Goal: Task Accomplishment & Management: Use online tool/utility

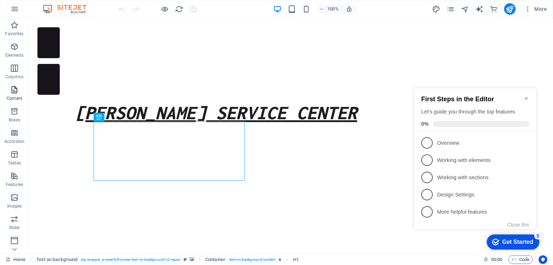
click at [18, 90] on icon "button" at bounding box center [14, 90] width 9 height 9
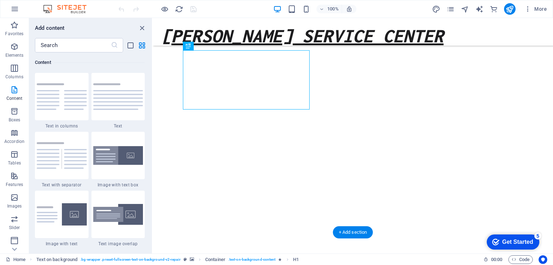
scroll to position [72, 0]
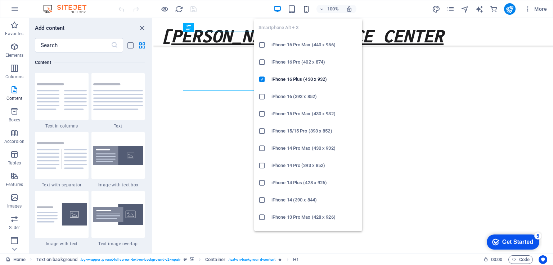
click at [305, 9] on icon "button" at bounding box center [306, 9] width 8 height 8
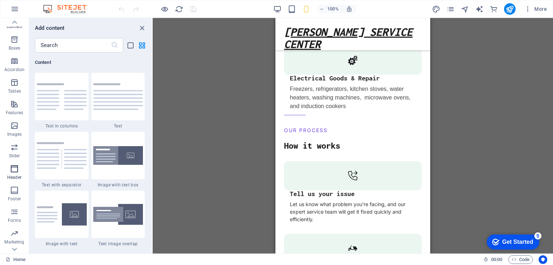
click at [14, 173] on icon "button" at bounding box center [14, 169] width 9 height 9
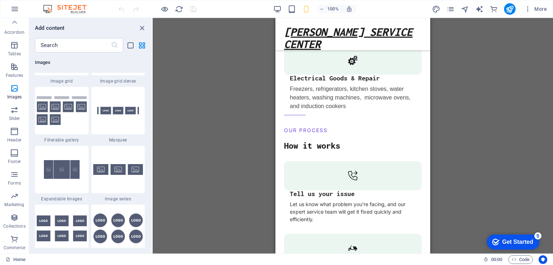
scroll to position [3792, 0]
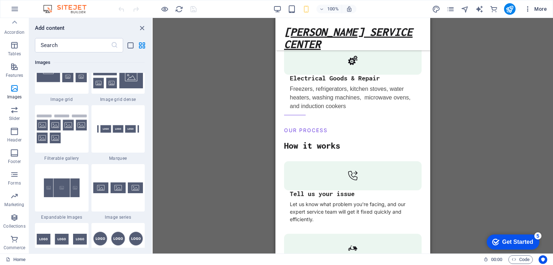
click at [535, 11] on span "More" at bounding box center [535, 8] width 23 height 7
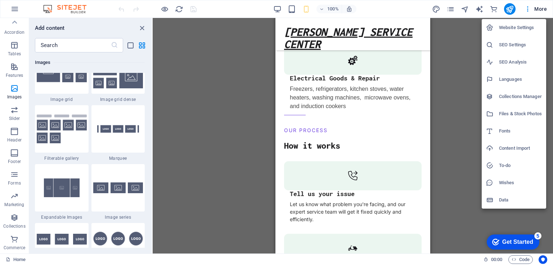
click at [350, 216] on div at bounding box center [276, 132] width 553 height 265
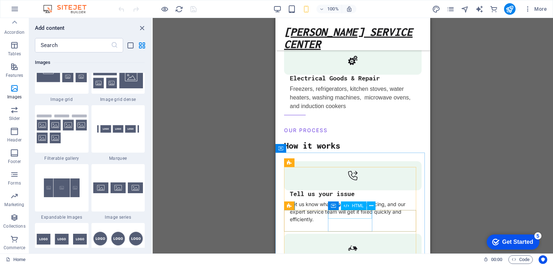
click at [355, 206] on span "HTML" at bounding box center [357, 206] width 12 height 4
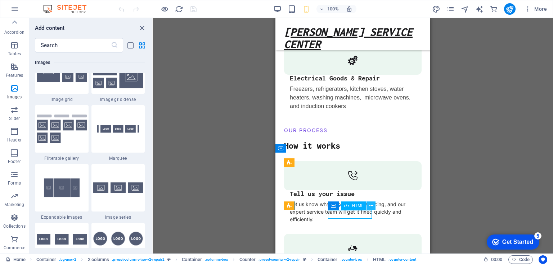
click at [373, 205] on icon at bounding box center [371, 207] width 4 height 8
click at [483, 61] on div "Drag here to replace the existing content. Press “Ctrl” if you want to create a…" at bounding box center [353, 136] width 400 height 236
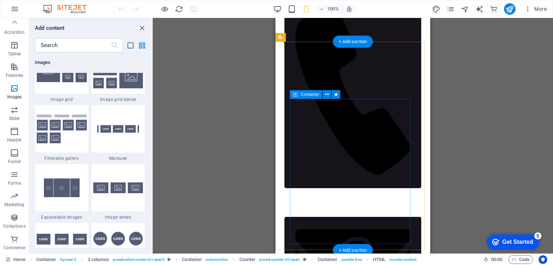
scroll to position [0, 0]
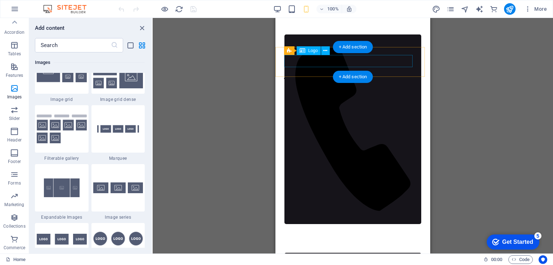
click at [371, 59] on div "[PERSON_NAME] SERVICE CENTER" at bounding box center [348, 67] width 129 height 24
click at [340, 58] on div "[PERSON_NAME] SERVICE CENTER" at bounding box center [348, 67] width 129 height 24
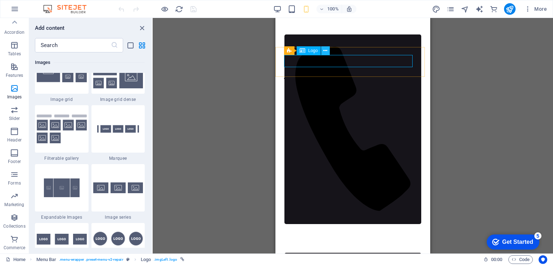
click at [325, 51] on icon at bounding box center [325, 51] width 4 height 8
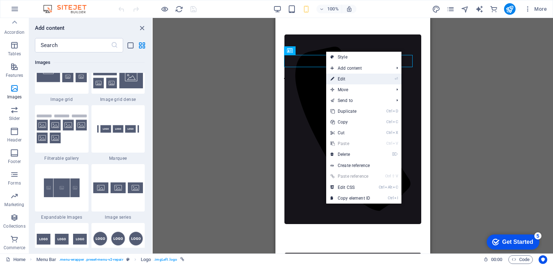
click at [341, 77] on link "⏎ Edit" at bounding box center [350, 79] width 48 height 11
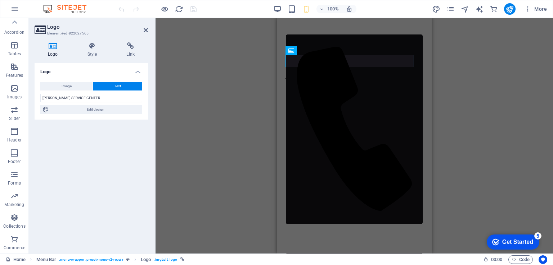
click at [440, 86] on div "H1 Text on background Container Menu Bar Button series HTML Button Logo Image 2…" at bounding box center [353, 136] width 397 height 236
click at [147, 30] on icon at bounding box center [146, 30] width 4 height 6
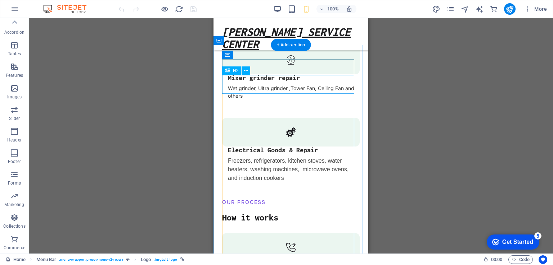
scroll to position [899, 0]
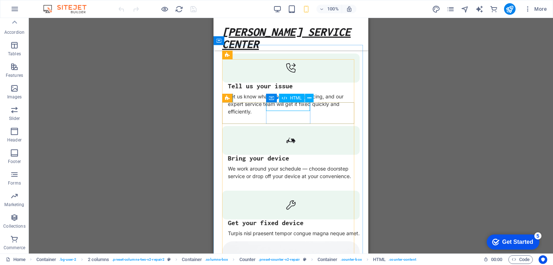
click at [295, 100] on span "HTML" at bounding box center [296, 98] width 12 height 4
click at [308, 97] on icon at bounding box center [309, 99] width 4 height 8
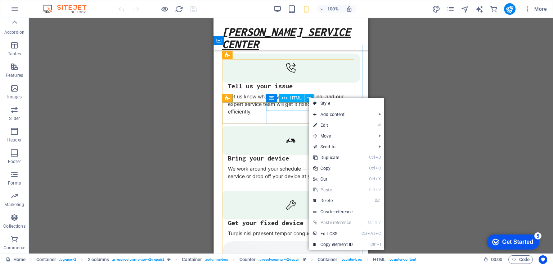
click at [301, 97] on div "HTML" at bounding box center [292, 98] width 26 height 9
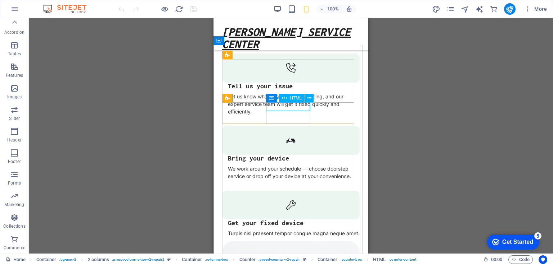
click at [291, 100] on span "HTML" at bounding box center [296, 98] width 12 height 4
click at [281, 99] on div "HTML" at bounding box center [292, 98] width 26 height 9
click at [307, 99] on icon at bounding box center [309, 99] width 4 height 8
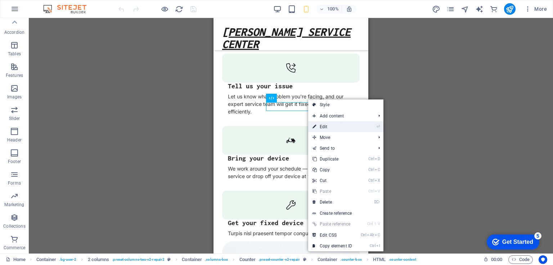
click at [328, 129] on link "⏎ Edit" at bounding box center [332, 127] width 48 height 11
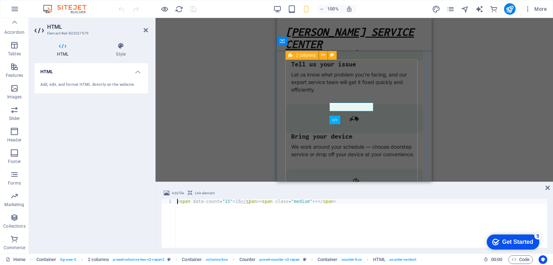
scroll to position [877, 0]
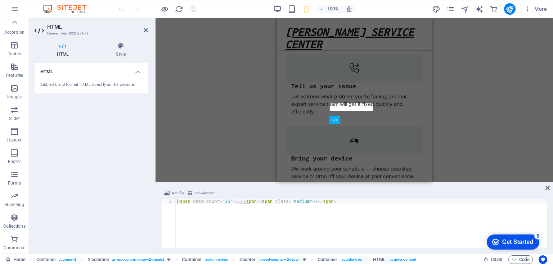
click at [64, 48] on icon at bounding box center [63, 45] width 56 height 7
click at [73, 82] on div "Add, edit, and format HTML directly on the website." at bounding box center [91, 85] width 102 height 6
click at [55, 74] on h4 "HTML" at bounding box center [91, 69] width 113 height 13
click at [66, 72] on h4 "HTML" at bounding box center [91, 71] width 113 height 17
click at [65, 52] on h4 "HTML" at bounding box center [64, 49] width 59 height 15
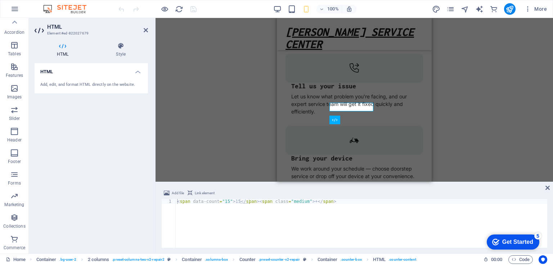
click at [68, 114] on div "HTML Add, edit, and format HTML directly on the website." at bounding box center [91, 155] width 113 height 185
click at [88, 82] on div "Add, edit, and format HTML directly on the website." at bounding box center [91, 85] width 102 height 6
click at [73, 74] on h4 "HTML" at bounding box center [91, 69] width 113 height 13
click at [73, 79] on h4 "HTML" at bounding box center [91, 71] width 113 height 17
click at [60, 83] on div "Add, edit, and format HTML directly on the website." at bounding box center [91, 85] width 102 height 6
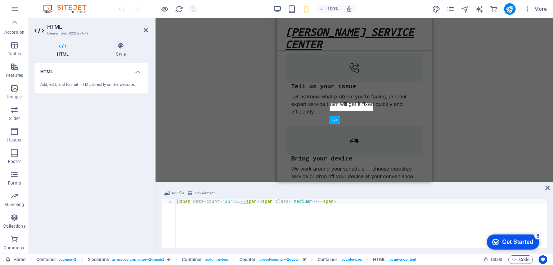
click at [38, 86] on div "Add, edit, and format HTML directly on the website." at bounding box center [91, 85] width 113 height 18
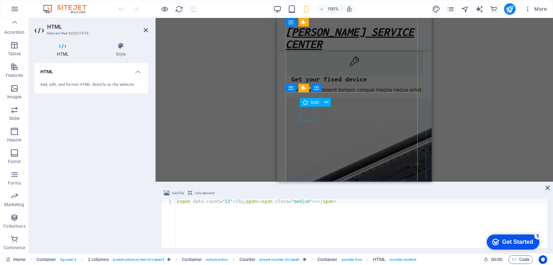
scroll to position [1093, 0]
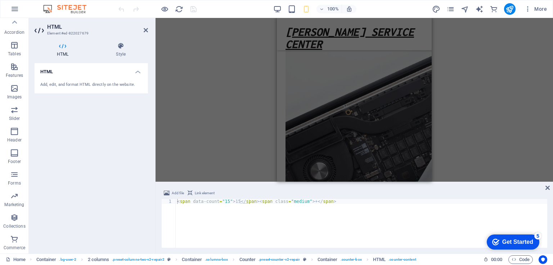
click at [279, 217] on div "< span data-count = "15" > 15 </ span > < span class = "medium" > + </ span >" at bounding box center [361, 228] width 371 height 59
